Goal: Navigation & Orientation: Find specific page/section

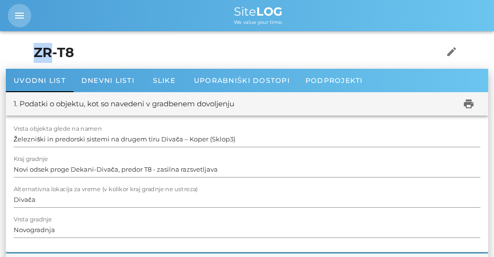
click at [21, 15] on icon "menu" at bounding box center [20, 16] width 12 height 12
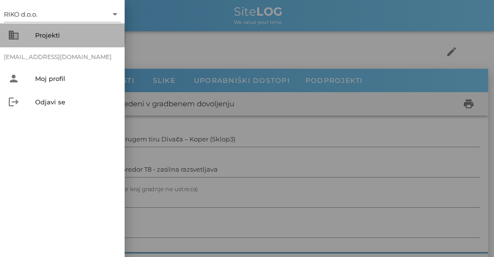
click at [51, 38] on div "Projekti" at bounding box center [76, 35] width 82 height 8
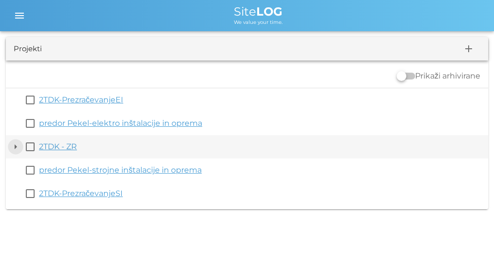
click at [16, 148] on button "arrow_drop_down" at bounding box center [16, 147] width 12 height 12
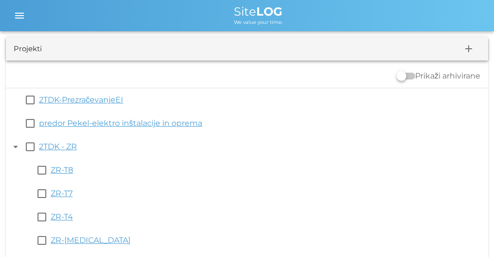
click at [251, 6] on span "Site LOG" at bounding box center [258, 11] width 49 height 14
click at [252, 12] on span "Site LOG" at bounding box center [258, 11] width 49 height 14
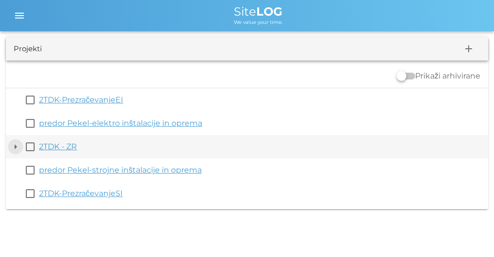
click at [15, 147] on button "arrow_drop_down" at bounding box center [16, 147] width 12 height 12
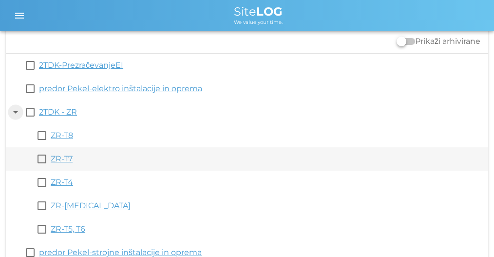
scroll to position [75, 0]
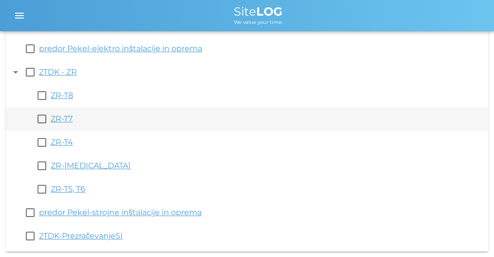
click at [56, 116] on link "ZR-T7" at bounding box center [62, 118] width 22 height 9
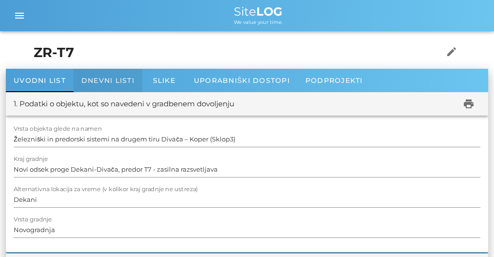
click at [118, 80] on span "Dnevni listi" at bounding box center [107, 80] width 53 height 9
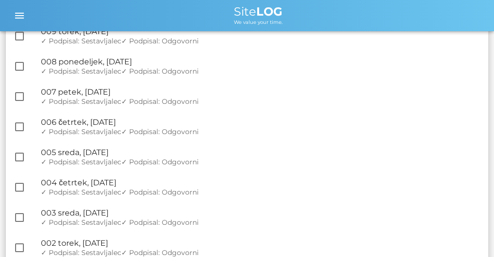
scroll to position [1920, 0]
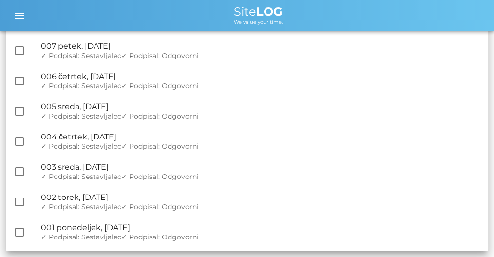
click at [252, 14] on span "Site LOG" at bounding box center [258, 11] width 49 height 14
click at [21, 12] on icon "menu" at bounding box center [20, 16] width 12 height 12
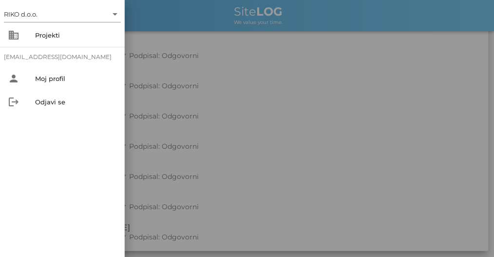
click at [386, 73] on div at bounding box center [247, 128] width 494 height 257
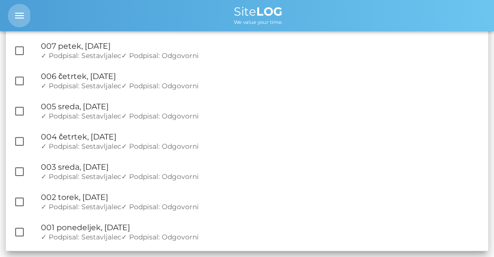
click at [25, 15] on icon "menu" at bounding box center [20, 16] width 12 height 12
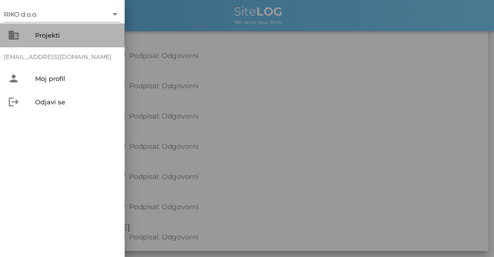
click at [56, 37] on div "Projekti" at bounding box center [76, 35] width 82 height 8
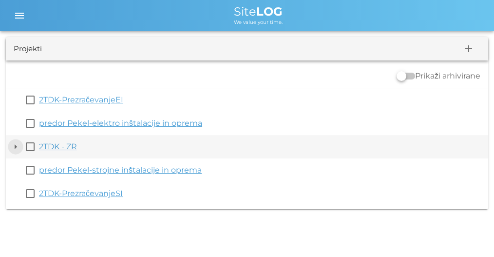
click at [16, 146] on button "arrow_drop_down" at bounding box center [16, 147] width 12 height 12
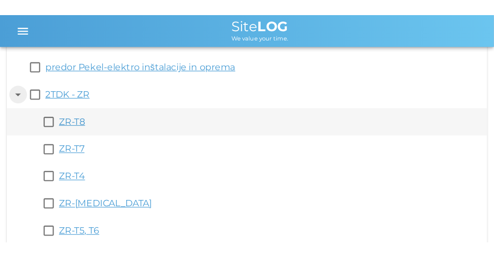
scroll to position [71, 0]
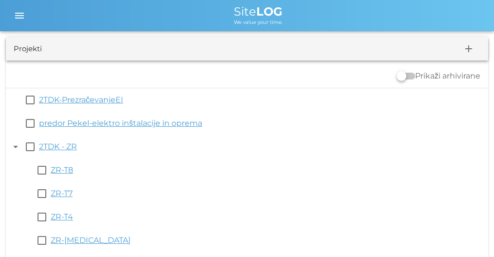
click at [242, 10] on span "Site LOG" at bounding box center [258, 11] width 49 height 14
click at [29, 13] on span "menu" at bounding box center [19, 16] width 23 height 12
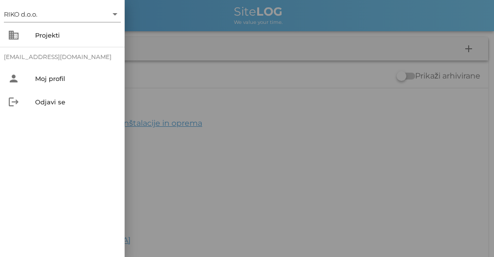
click at [156, 34] on div at bounding box center [247, 128] width 494 height 257
